Goal: Information Seeking & Learning: Learn about a topic

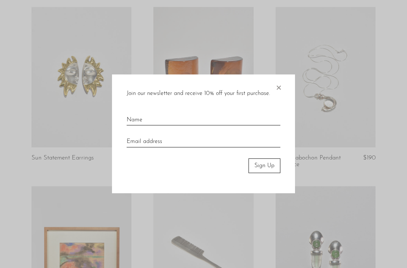
scroll to position [602, 0]
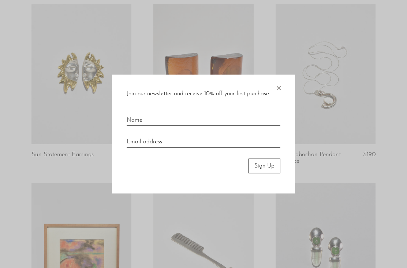
click at [282, 97] on span "×" at bounding box center [278, 85] width 7 height 23
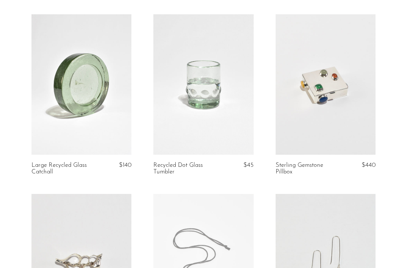
scroll to position [0, 0]
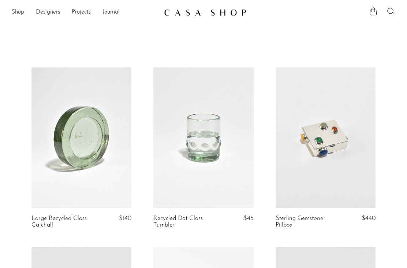
click at [24, 10] on link "Shop" at bounding box center [18, 13] width 12 height 10
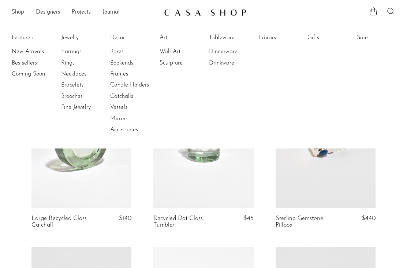
click at [125, 53] on link "Boxes" at bounding box center [137, 52] width 55 height 8
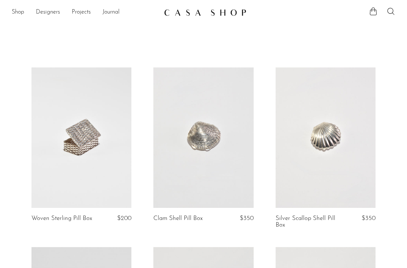
click at [19, 16] on link "Shop" at bounding box center [18, 13] width 12 height 10
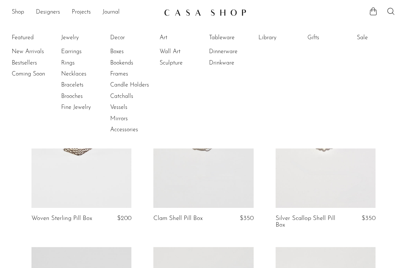
click at [141, 85] on link "Candle Holders" at bounding box center [137, 85] width 55 height 8
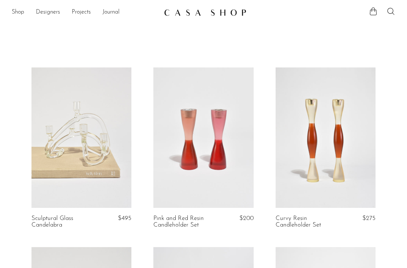
click at [21, 14] on link "Shop" at bounding box center [18, 13] width 12 height 10
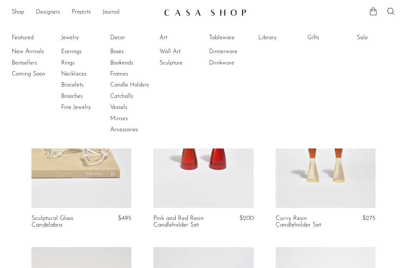
click at [123, 106] on link "Vessels" at bounding box center [137, 107] width 55 height 8
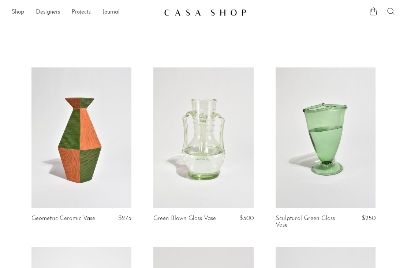
click at [52, 8] on link "Designers" at bounding box center [48, 13] width 24 height 10
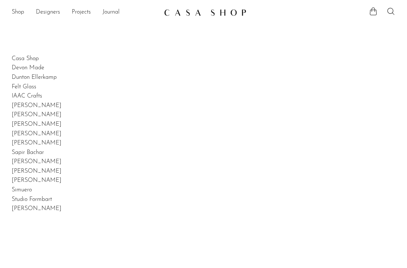
click at [17, 11] on link "Shop" at bounding box center [18, 13] width 12 height 10
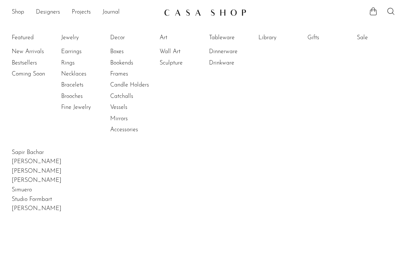
click at [121, 139] on ul "Featured New Arrivals Bestsellers Coming Soon Jewelry Jewelry All Earrings Ring…" at bounding box center [203, 84] width 407 height 130
click at [128, 129] on link "Accessories" at bounding box center [137, 130] width 55 height 8
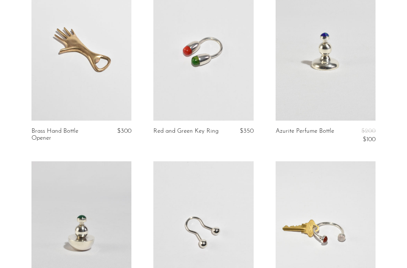
scroll to position [1341, 0]
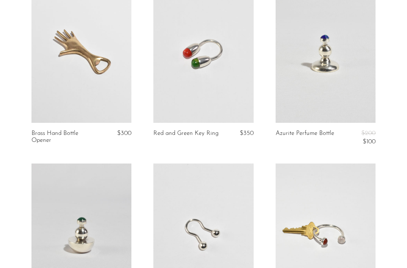
click at [232, 88] on link at bounding box center [204, 52] width 100 height 140
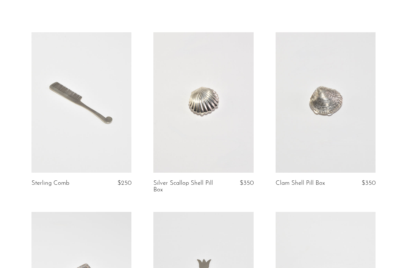
scroll to position [0, 0]
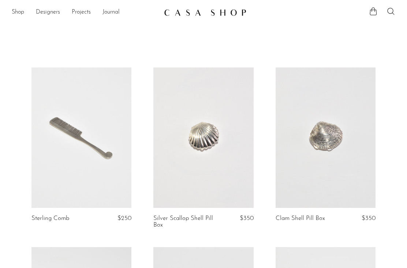
click at [20, 12] on link "Shop" at bounding box center [18, 13] width 12 height 10
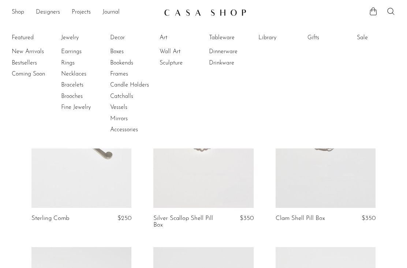
click at [116, 93] on link "Catchalls" at bounding box center [137, 96] width 55 height 8
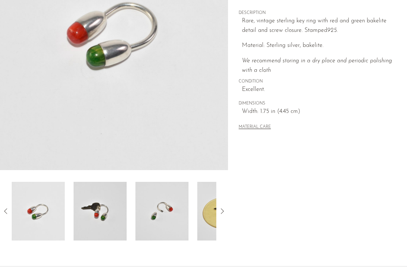
scroll to position [173, 0]
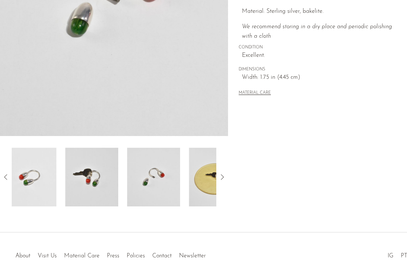
click at [148, 180] on img at bounding box center [153, 177] width 53 height 59
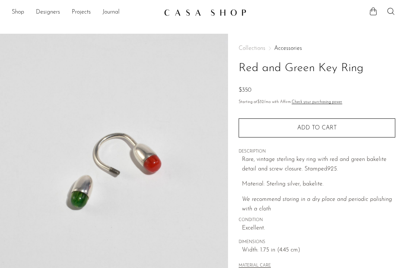
scroll to position [0, 0]
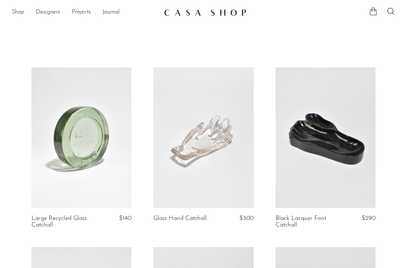
click at [26, 236] on article "Large Recycled Glass Catchall $140" at bounding box center [82, 157] width 122 height 180
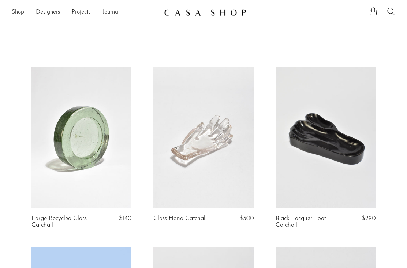
click at [18, 14] on link "Shop" at bounding box center [18, 13] width 12 height 10
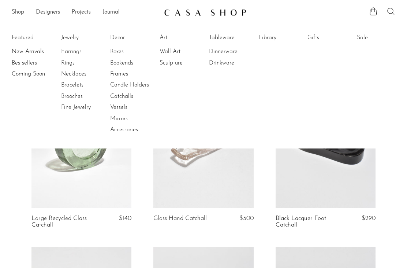
click at [113, 71] on link "Frames" at bounding box center [137, 74] width 55 height 8
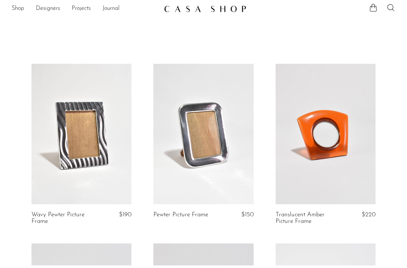
scroll to position [5, 0]
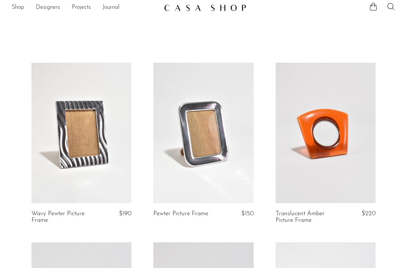
click at [18, 7] on link "Shop" at bounding box center [18, 8] width 12 height 10
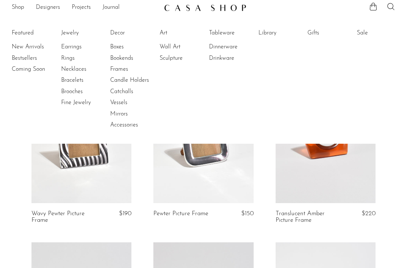
click at [121, 62] on link "Bookends" at bounding box center [137, 58] width 55 height 8
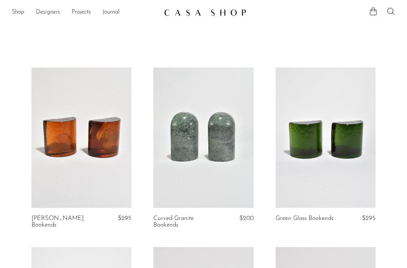
click at [18, 12] on link "Shop" at bounding box center [18, 13] width 12 height 10
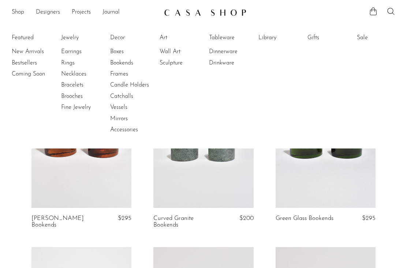
click at [234, 54] on link "Dinnerware" at bounding box center [236, 52] width 55 height 8
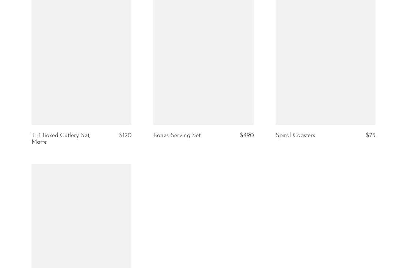
scroll to position [1693, 0]
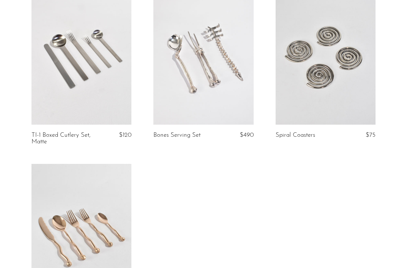
click at [228, 90] on link at bounding box center [204, 54] width 100 height 140
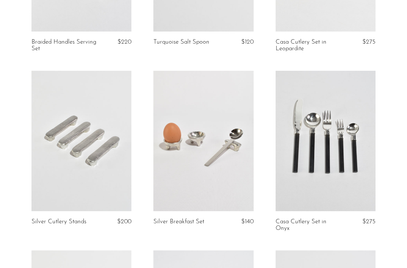
scroll to position [0, 0]
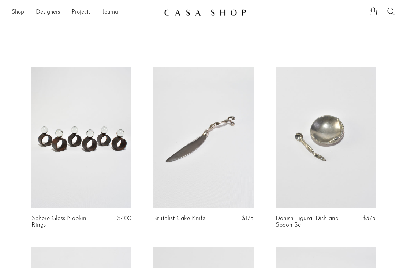
click at [16, 5] on section "Shop Featured New Arrivals Bestsellers Coming Soon Jewelry Jewelry All Earrings…" at bounding box center [203, 9] width 407 height 19
click at [20, 15] on link "Shop" at bounding box center [18, 13] width 12 height 10
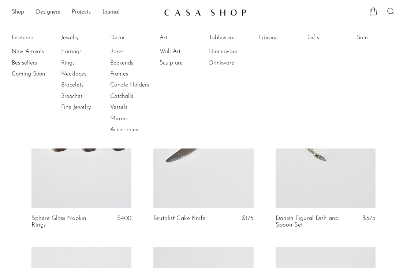
click at [223, 66] on link "Drinkware" at bounding box center [236, 63] width 55 height 8
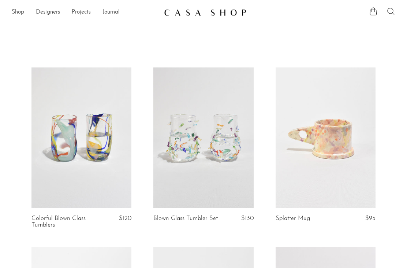
click at [15, 11] on link "Shop" at bounding box center [18, 13] width 12 height 10
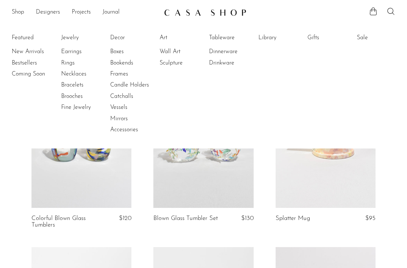
click at [255, 38] on link "Tableware" at bounding box center [236, 38] width 55 height 8
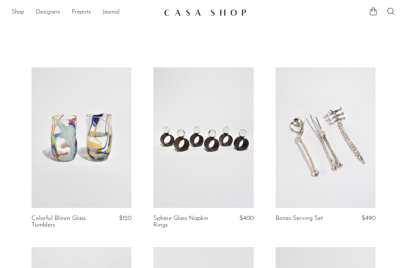
click at [22, 11] on link "Shop" at bounding box center [18, 13] width 12 height 10
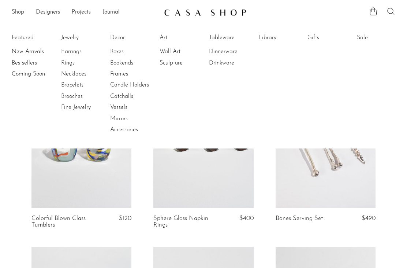
click at [271, 35] on link "Library" at bounding box center [286, 38] width 55 height 8
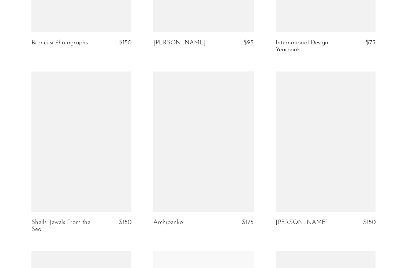
scroll to position [1611, 0]
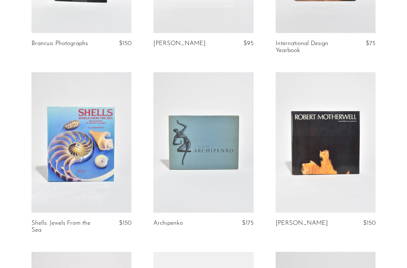
click at [120, 174] on link at bounding box center [82, 142] width 100 height 140
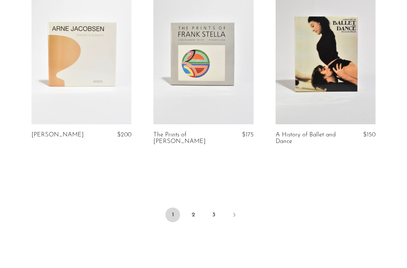
scroll to position [2058, 0]
click at [188, 207] on link "2" at bounding box center [193, 214] width 15 height 15
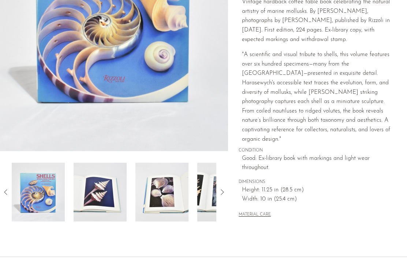
scroll to position [160, 0]
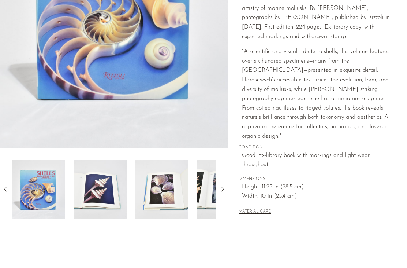
click at [112, 199] on div at bounding box center [114, 189] width 205 height 59
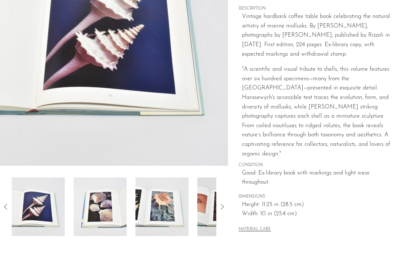
scroll to position [147, 0]
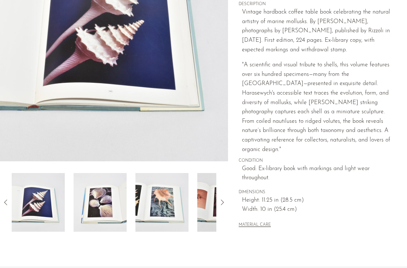
click at [112, 213] on img at bounding box center [100, 202] width 53 height 59
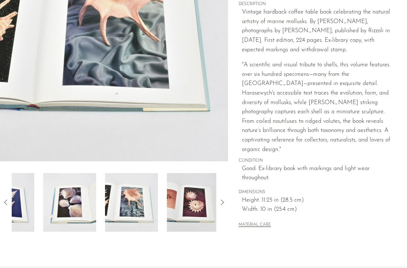
click at [157, 204] on div at bounding box center [114, 202] width 205 height 59
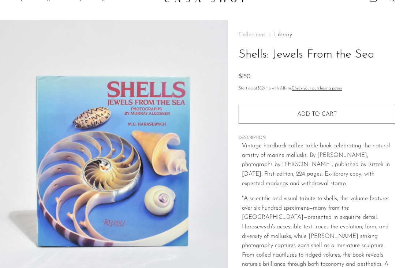
scroll to position [0, 0]
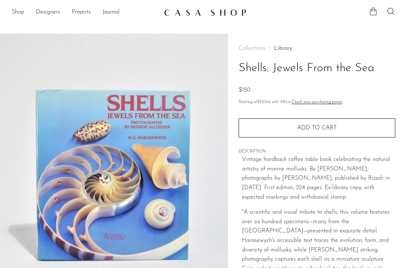
click at [12, 15] on link "Shop" at bounding box center [18, 13] width 12 height 10
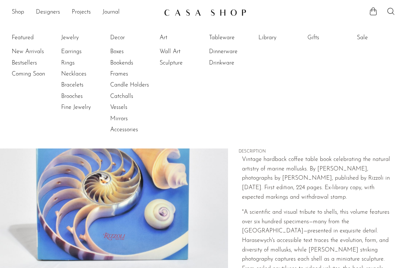
click at [250, 190] on p "Vintage hardback coffee table book celebrating the natural artistry of marine m…" at bounding box center [319, 178] width 154 height 47
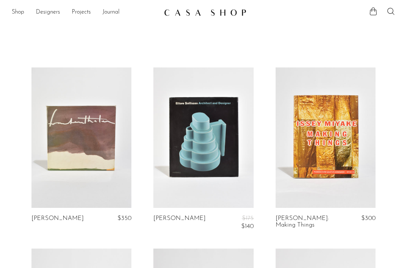
click at [311, 162] on link at bounding box center [326, 137] width 100 height 140
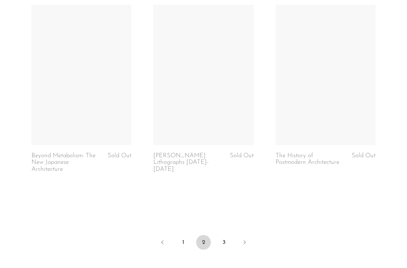
scroll to position [2081, 0]
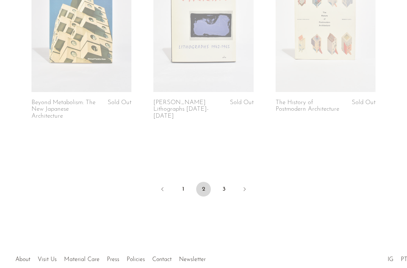
click at [183, 182] on link "1" at bounding box center [183, 189] width 15 height 15
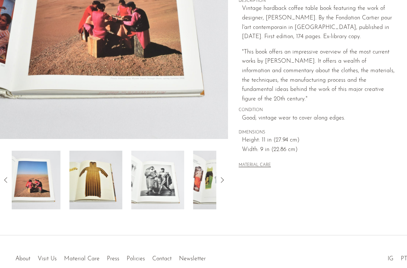
scroll to position [147, 0]
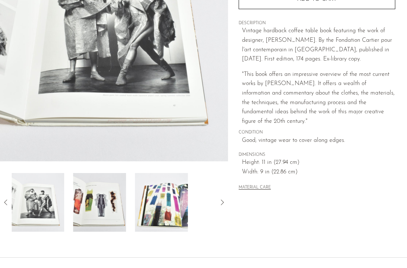
click at [99, 207] on img at bounding box center [99, 202] width 53 height 59
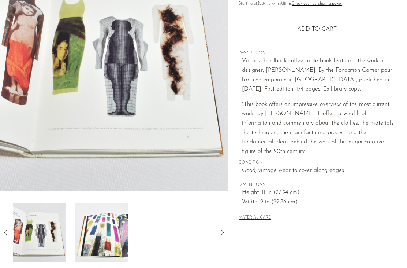
scroll to position [116, 0]
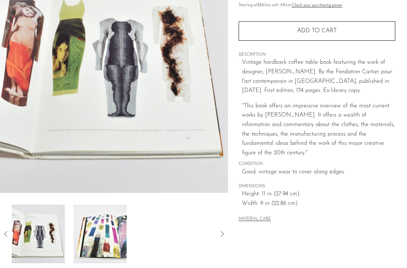
click at [118, 250] on div at bounding box center [114, 233] width 205 height 59
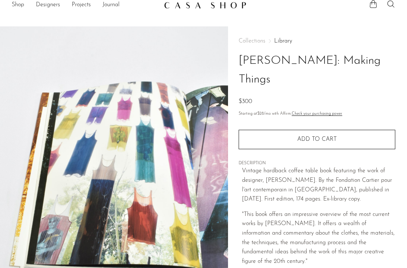
scroll to position [0, 0]
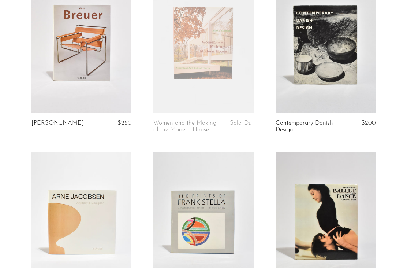
scroll to position [1892, 0]
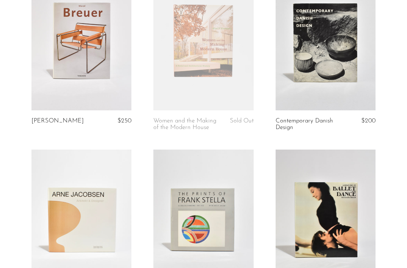
click at [302, 197] on link at bounding box center [326, 219] width 100 height 140
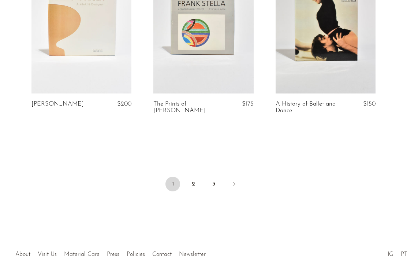
scroll to position [2090, 0]
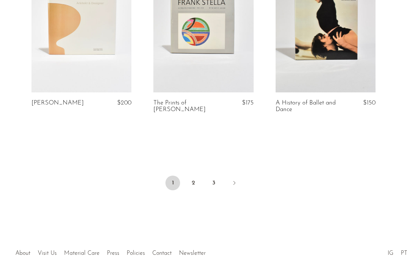
click at [197, 175] on link "2" at bounding box center [193, 182] width 15 height 15
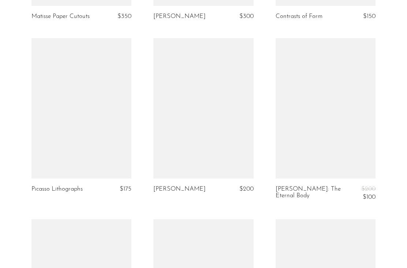
scroll to position [742, 0]
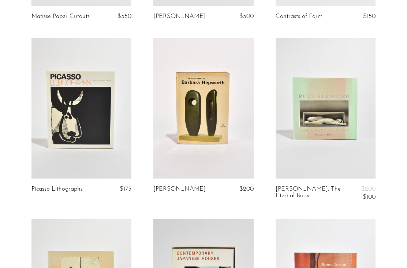
click at [288, 147] on link at bounding box center [326, 108] width 100 height 140
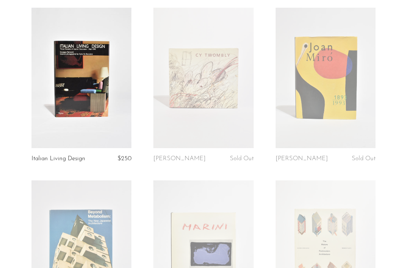
scroll to position [1858, 0]
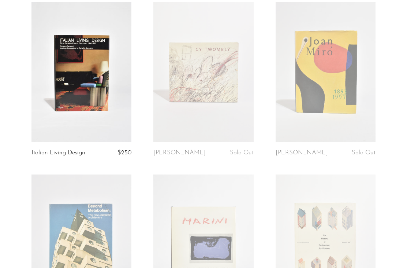
click at [94, 92] on link at bounding box center [82, 72] width 100 height 140
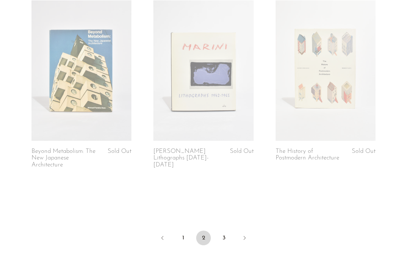
scroll to position [2081, 0]
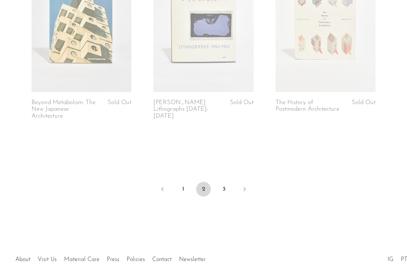
click at [229, 182] on link "3" at bounding box center [224, 189] width 15 height 15
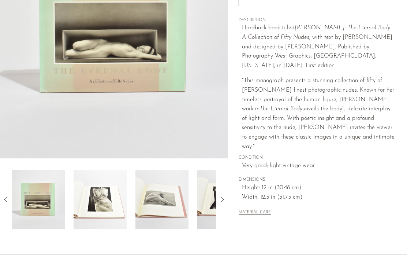
scroll to position [155, 0]
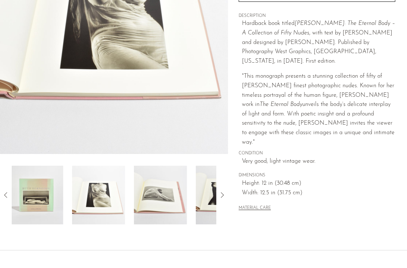
click at [103, 208] on img at bounding box center [98, 195] width 53 height 59
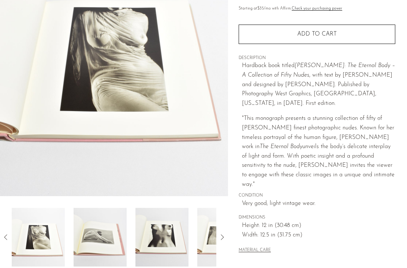
scroll to position [114, 0]
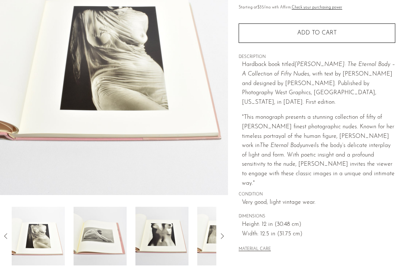
click at [114, 242] on img at bounding box center [100, 236] width 53 height 59
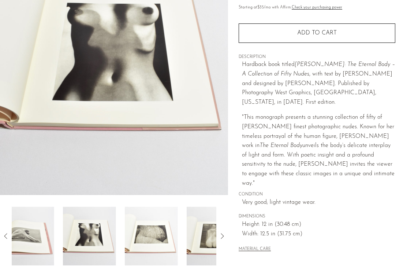
click at [104, 248] on img at bounding box center [89, 236] width 53 height 59
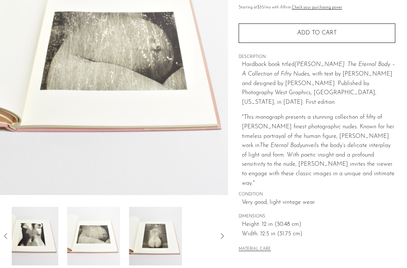
click at [104, 247] on img at bounding box center [93, 236] width 53 height 59
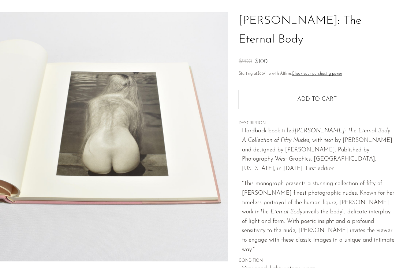
scroll to position [0, 0]
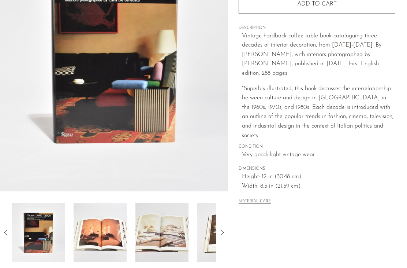
scroll to position [120, 0]
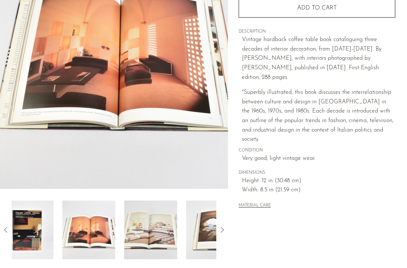
click at [94, 243] on img at bounding box center [88, 229] width 53 height 59
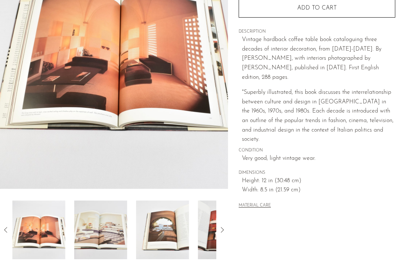
click at [103, 241] on img at bounding box center [100, 229] width 53 height 59
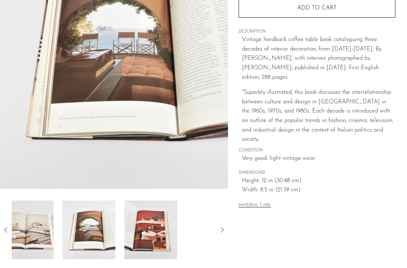
click at [105, 238] on img at bounding box center [89, 229] width 53 height 59
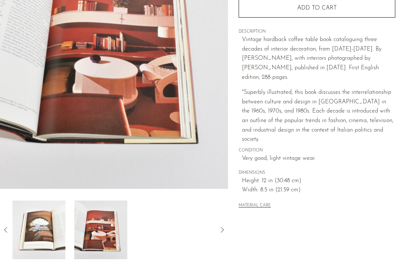
click at [105, 239] on img at bounding box center [100, 229] width 53 height 59
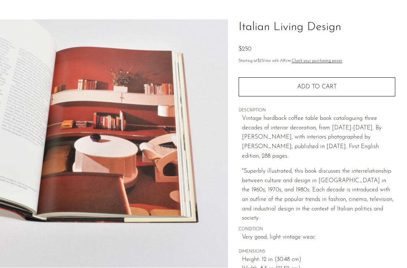
scroll to position [0, 0]
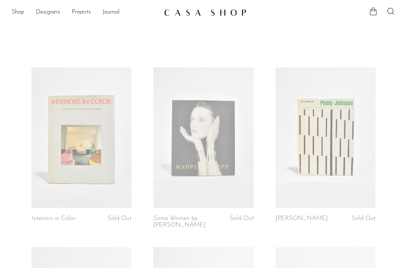
click at [16, 13] on link "Shop" at bounding box center [18, 13] width 12 height 10
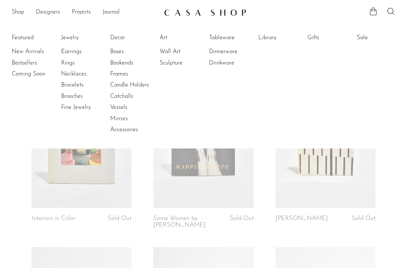
click at [111, 110] on link "Vessels" at bounding box center [137, 107] width 55 height 8
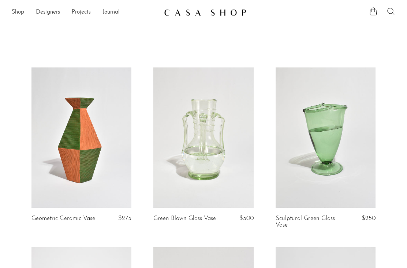
click at [16, 14] on link "Shop" at bounding box center [18, 13] width 12 height 10
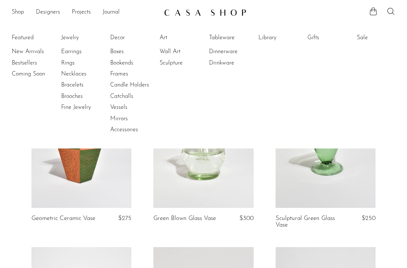
click at [121, 119] on link "Mirrors" at bounding box center [137, 119] width 55 height 8
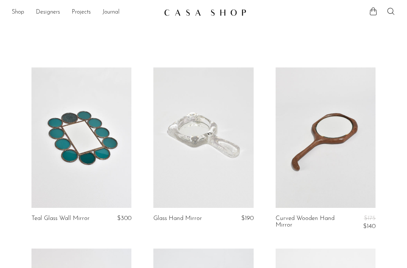
click at [14, 12] on link "Shop" at bounding box center [18, 13] width 12 height 10
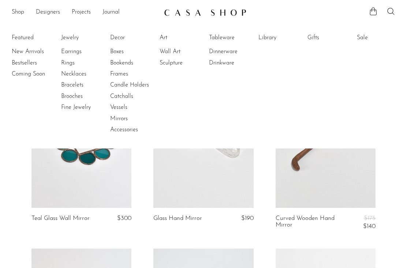
click at [63, 106] on link "Fine Jewelry" at bounding box center [88, 107] width 55 height 8
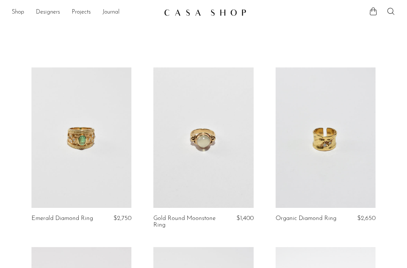
click at [13, 13] on link "Shop" at bounding box center [18, 13] width 12 height 10
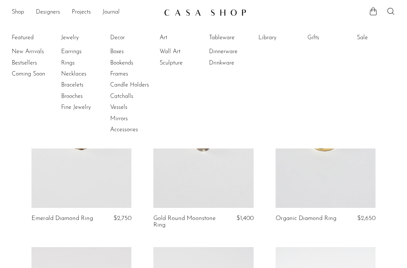
click at [64, 50] on link "Earrings" at bounding box center [88, 52] width 55 height 8
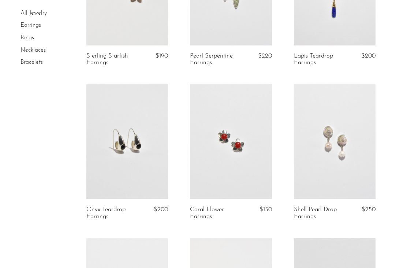
scroll to position [598, 0]
click at [260, 132] on link at bounding box center [231, 142] width 82 height 115
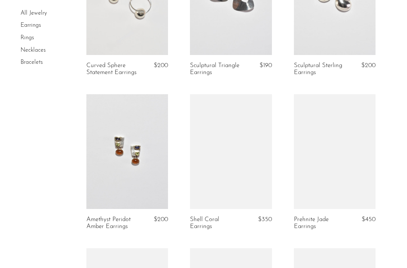
scroll to position [1130, 0]
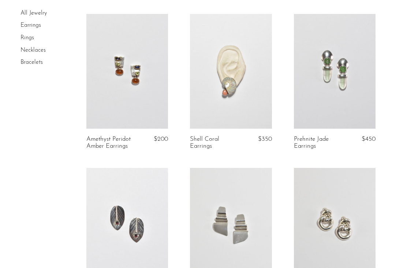
click at [355, 111] on link at bounding box center [335, 71] width 82 height 115
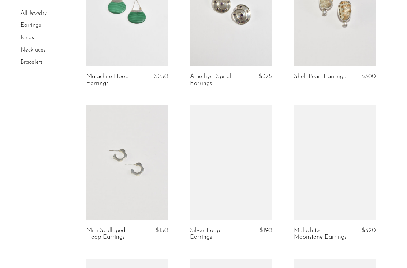
scroll to position [1503, 0]
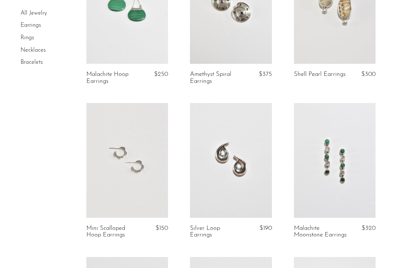
click at [148, 140] on link at bounding box center [127, 160] width 82 height 115
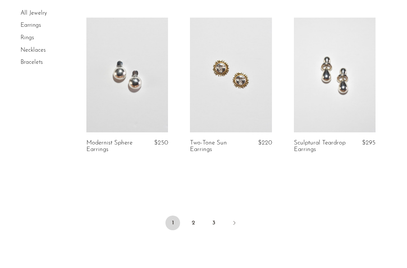
scroll to position [1747, 0]
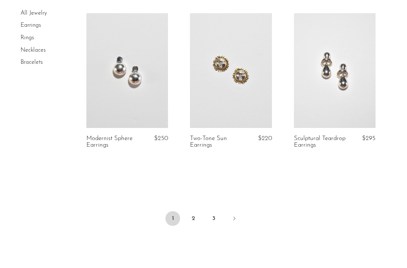
click at [195, 219] on link "2" at bounding box center [193, 218] width 15 height 15
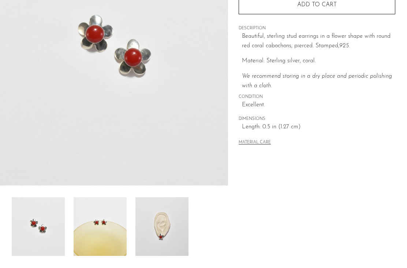
scroll to position [124, 0]
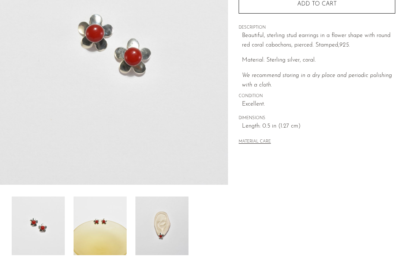
click at [175, 221] on img at bounding box center [162, 225] width 53 height 59
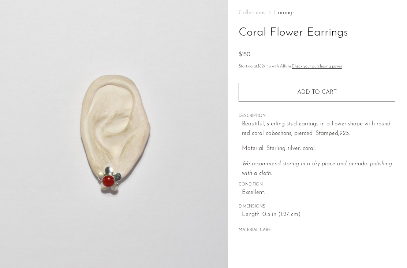
scroll to position [0, 0]
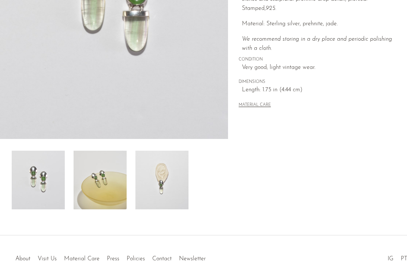
scroll to position [170, 0]
click at [168, 173] on img at bounding box center [162, 180] width 53 height 59
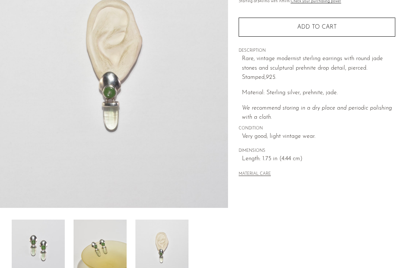
scroll to position [102, 0]
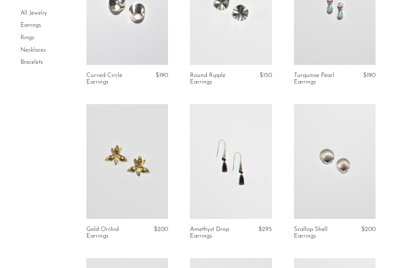
scroll to position [271, 0]
click at [325, 188] on link at bounding box center [335, 161] width 82 height 115
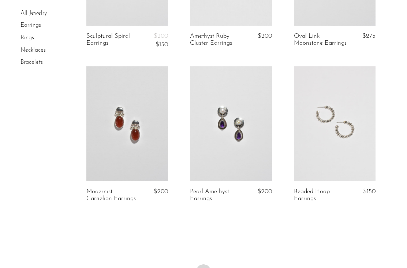
scroll to position [1702, 0]
click at [225, 264] on link "3" at bounding box center [224, 271] width 15 height 15
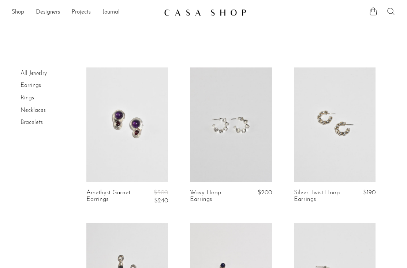
click at [17, 15] on link "Shop" at bounding box center [18, 13] width 12 height 10
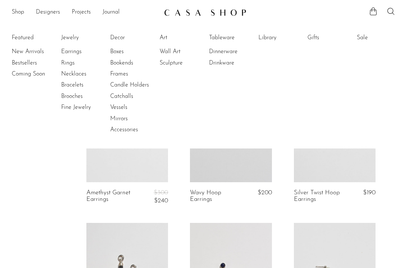
click at [63, 65] on link "Rings" at bounding box center [88, 63] width 55 height 8
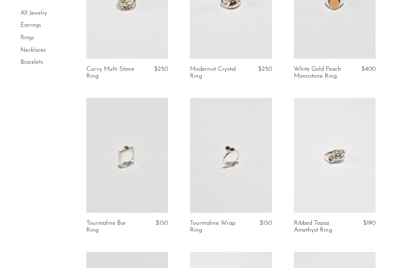
scroll to position [1048, 0]
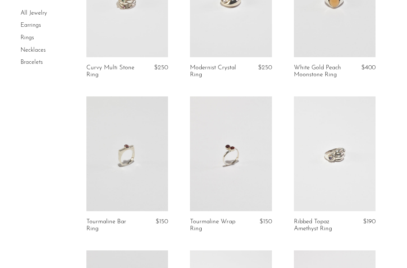
click at [229, 181] on link at bounding box center [231, 153] width 82 height 115
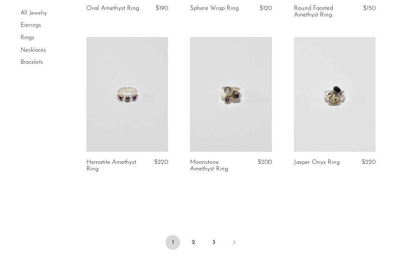
scroll to position [1725, 0]
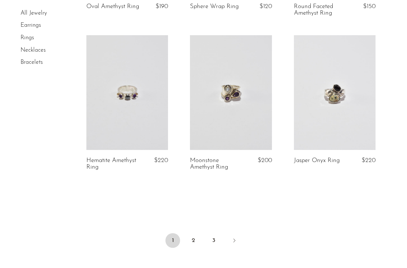
click at [193, 239] on link "2" at bounding box center [193, 240] width 15 height 15
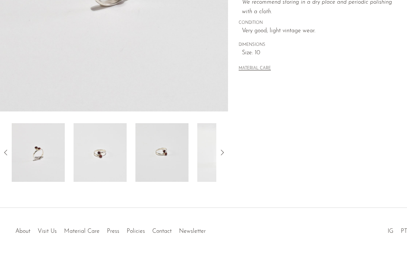
scroll to position [196, 0]
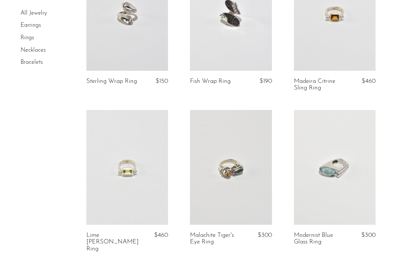
scroll to position [114, 0]
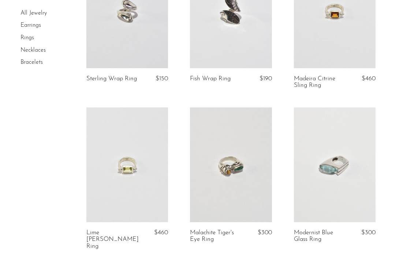
click at [304, 192] on link at bounding box center [335, 164] width 82 height 115
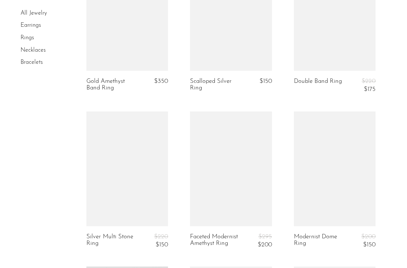
scroll to position [1349, 0]
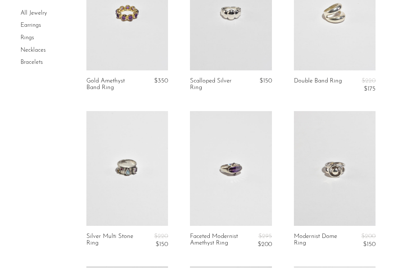
click at [262, 151] on link at bounding box center [231, 168] width 82 height 115
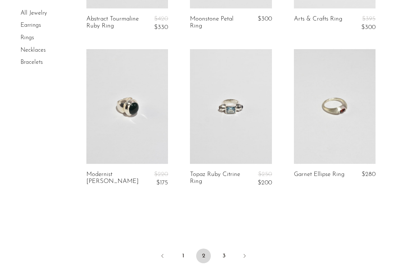
scroll to position [1722, 0]
click at [317, 132] on link at bounding box center [335, 105] width 82 height 115
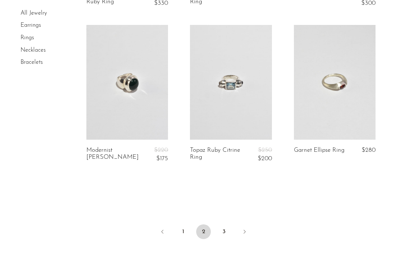
click at [223, 224] on link "3" at bounding box center [224, 231] width 15 height 15
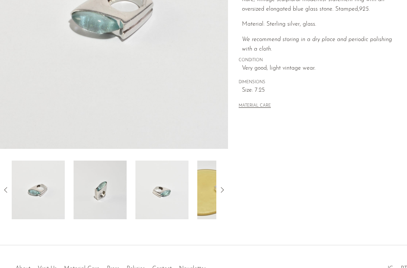
scroll to position [158, 0]
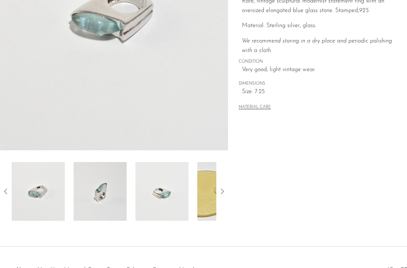
click at [106, 198] on img at bounding box center [100, 191] width 53 height 59
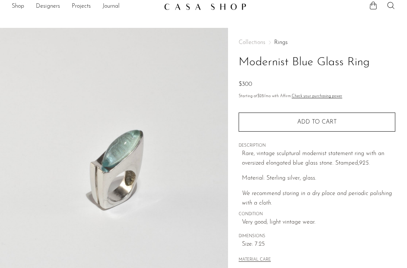
scroll to position [0, 0]
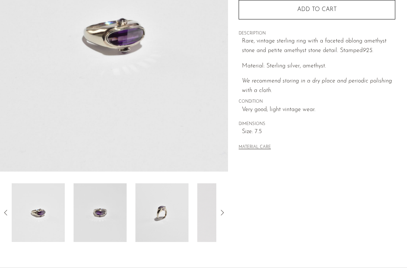
scroll to position [138, 0]
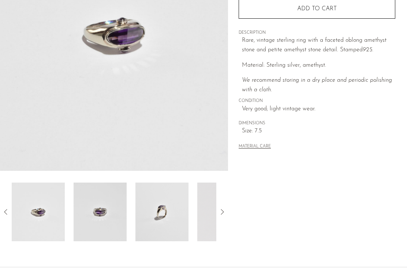
click at [197, 210] on img at bounding box center [223, 211] width 53 height 59
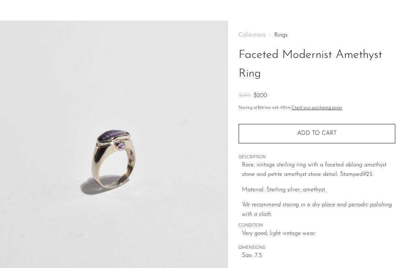
scroll to position [0, 0]
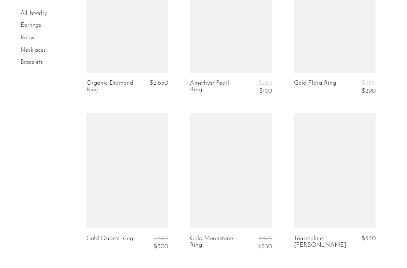
scroll to position [736, 0]
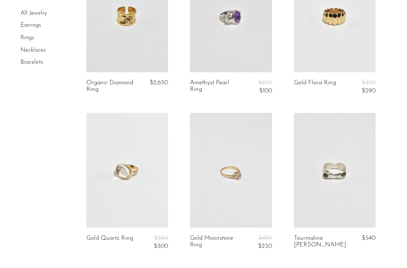
click at [42, 52] on link "Necklaces" at bounding box center [33, 50] width 25 height 6
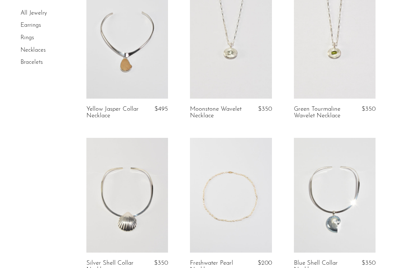
scroll to position [1163, 0]
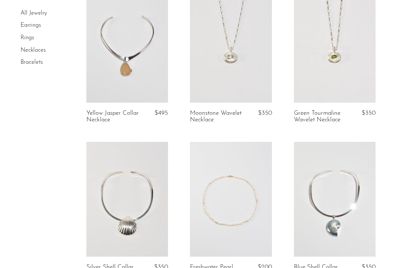
click at [41, 63] on link "Bracelets" at bounding box center [32, 62] width 22 height 6
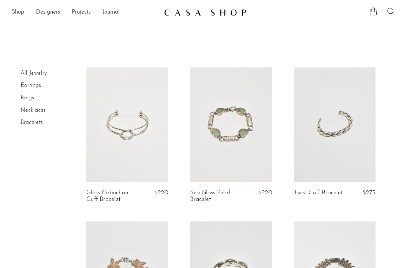
click at [28, 14] on ul "Shop Featured New Arrivals Bestsellers Coming Soon Jewelry Jewelry All Earrings…" at bounding box center [85, 12] width 147 height 12
click at [19, 10] on link "Shop" at bounding box center [18, 13] width 12 height 10
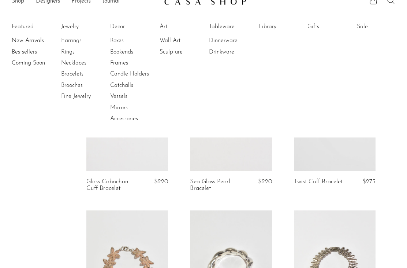
scroll to position [12, 0]
click at [180, 52] on link "Sculpture" at bounding box center [187, 51] width 55 height 8
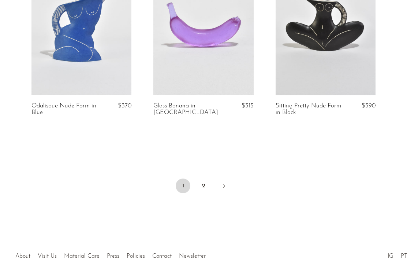
scroll to position [2078, 0]
click at [205, 185] on link "2" at bounding box center [203, 185] width 15 height 15
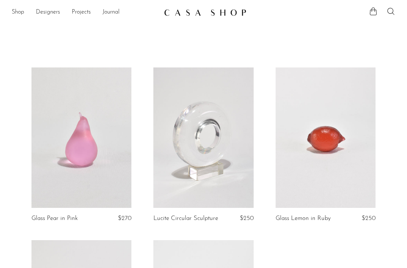
click at [24, 8] on link "Shop" at bounding box center [18, 13] width 12 height 10
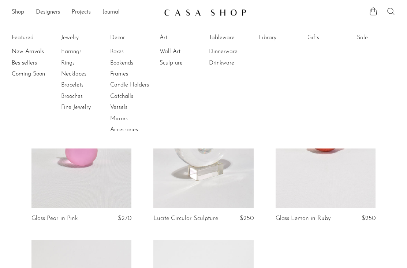
click at [177, 49] on link "Wall Art" at bounding box center [187, 52] width 55 height 8
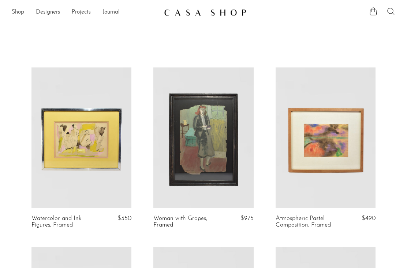
click at [18, 11] on link "Shop" at bounding box center [18, 13] width 12 height 10
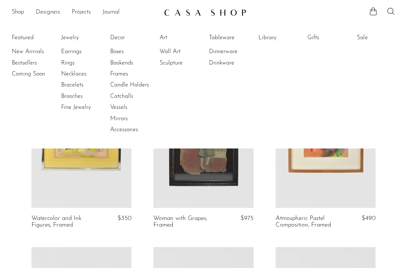
click at [267, 41] on link "Library" at bounding box center [286, 38] width 55 height 8
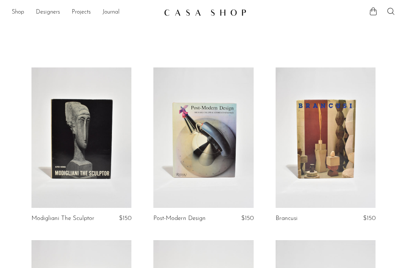
click at [23, 8] on link "Shop" at bounding box center [18, 13] width 12 height 10
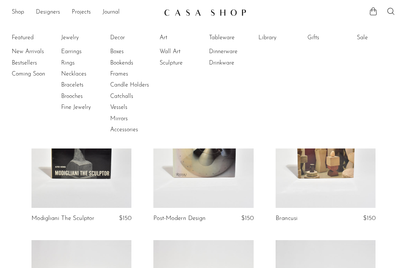
click at [322, 36] on link "Gifts" at bounding box center [335, 38] width 55 height 8
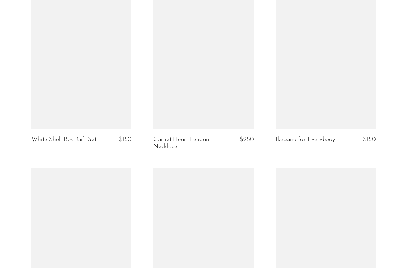
scroll to position [1693, 0]
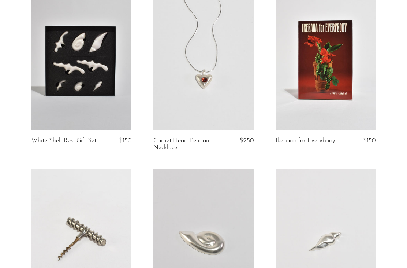
click at [286, 104] on link at bounding box center [326, 60] width 100 height 140
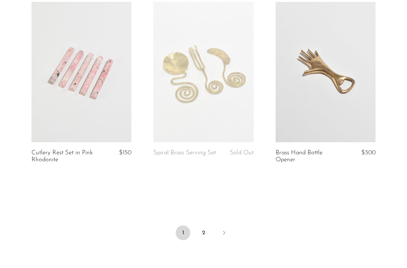
scroll to position [2033, 0]
click at [207, 231] on link "2" at bounding box center [203, 232] width 15 height 15
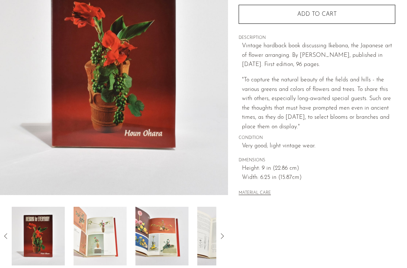
scroll to position [119, 0]
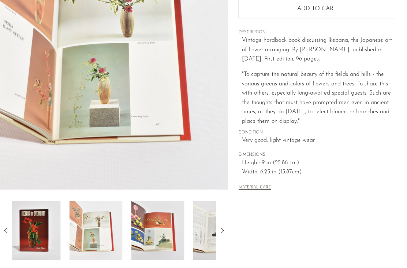
click at [96, 217] on img at bounding box center [96, 230] width 53 height 59
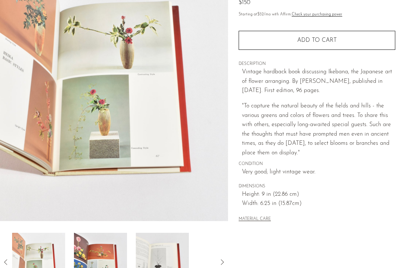
scroll to position [85, 0]
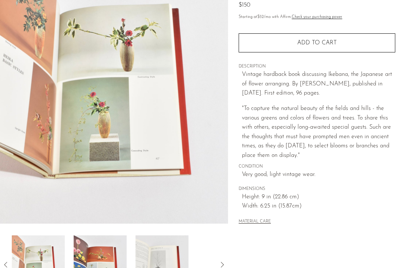
click at [95, 267] on img at bounding box center [100, 264] width 53 height 59
click at [108, 267] on img at bounding box center [100, 264] width 53 height 59
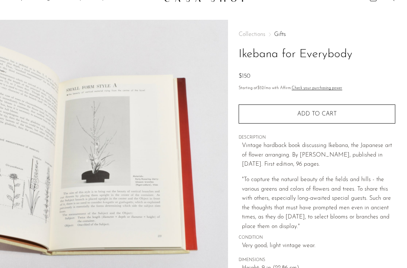
scroll to position [0, 0]
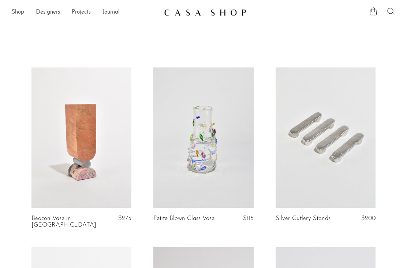
click at [18, 16] on link "Shop" at bounding box center [18, 13] width 12 height 10
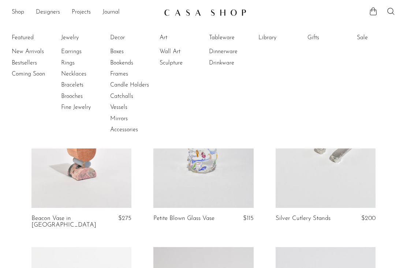
click at [273, 35] on link "Library" at bounding box center [286, 38] width 55 height 8
